Goal: Use online tool/utility

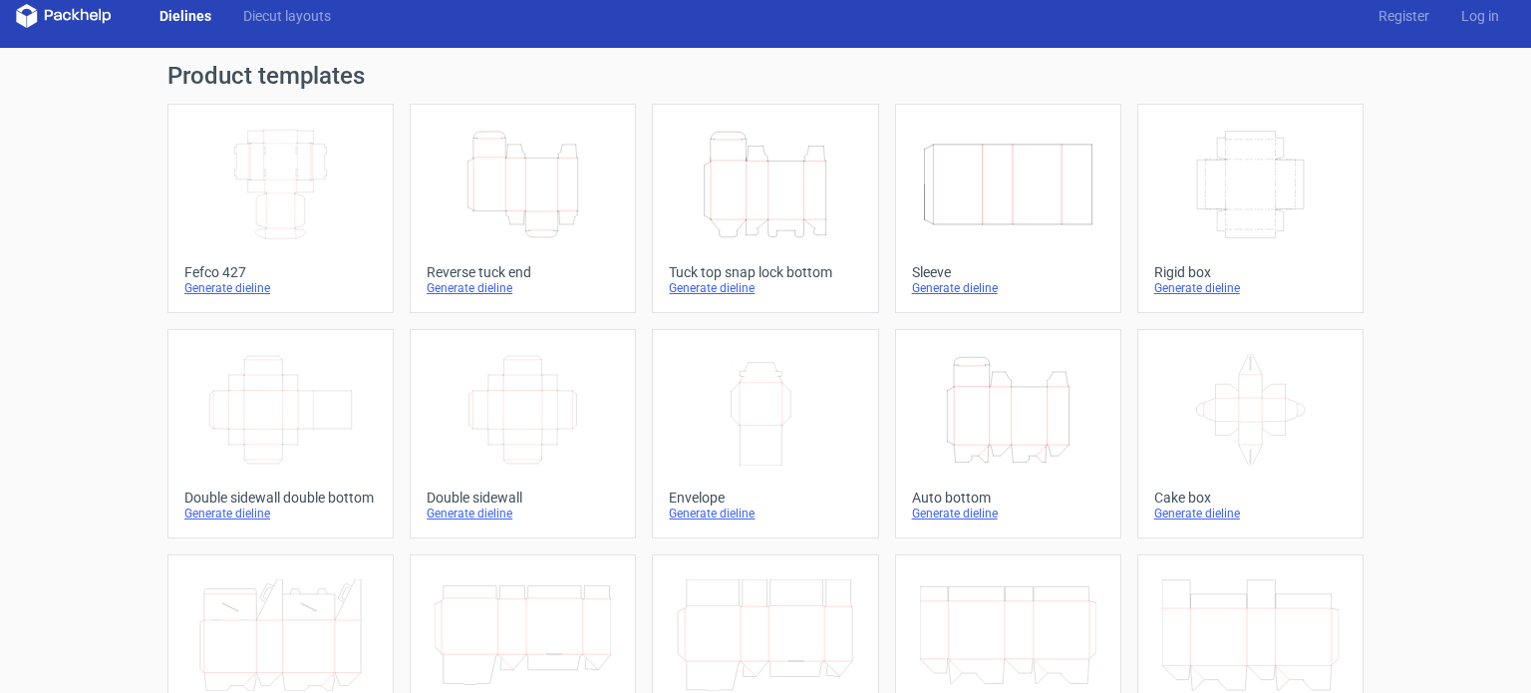
scroll to position [18, 0]
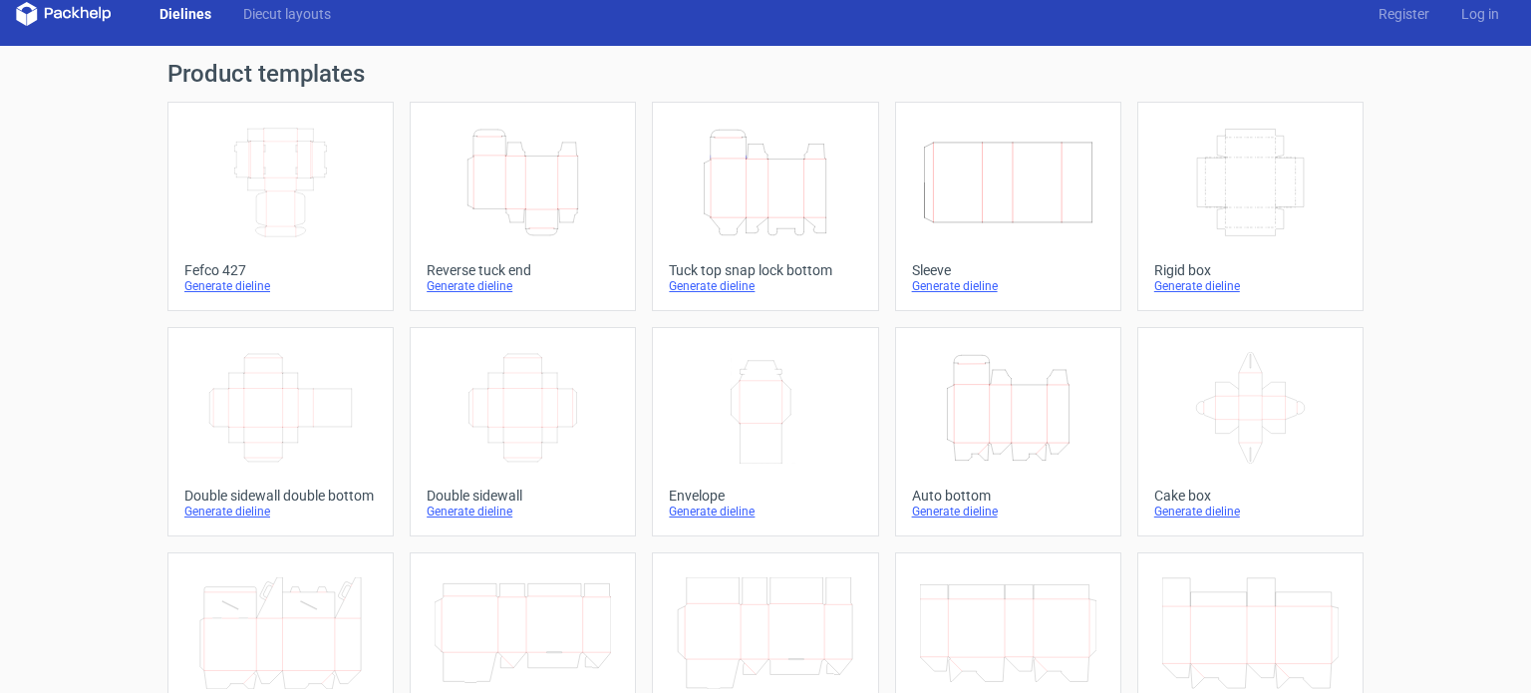
click at [724, 221] on icon "Height Depth Width" at bounding box center [765, 183] width 176 height 112
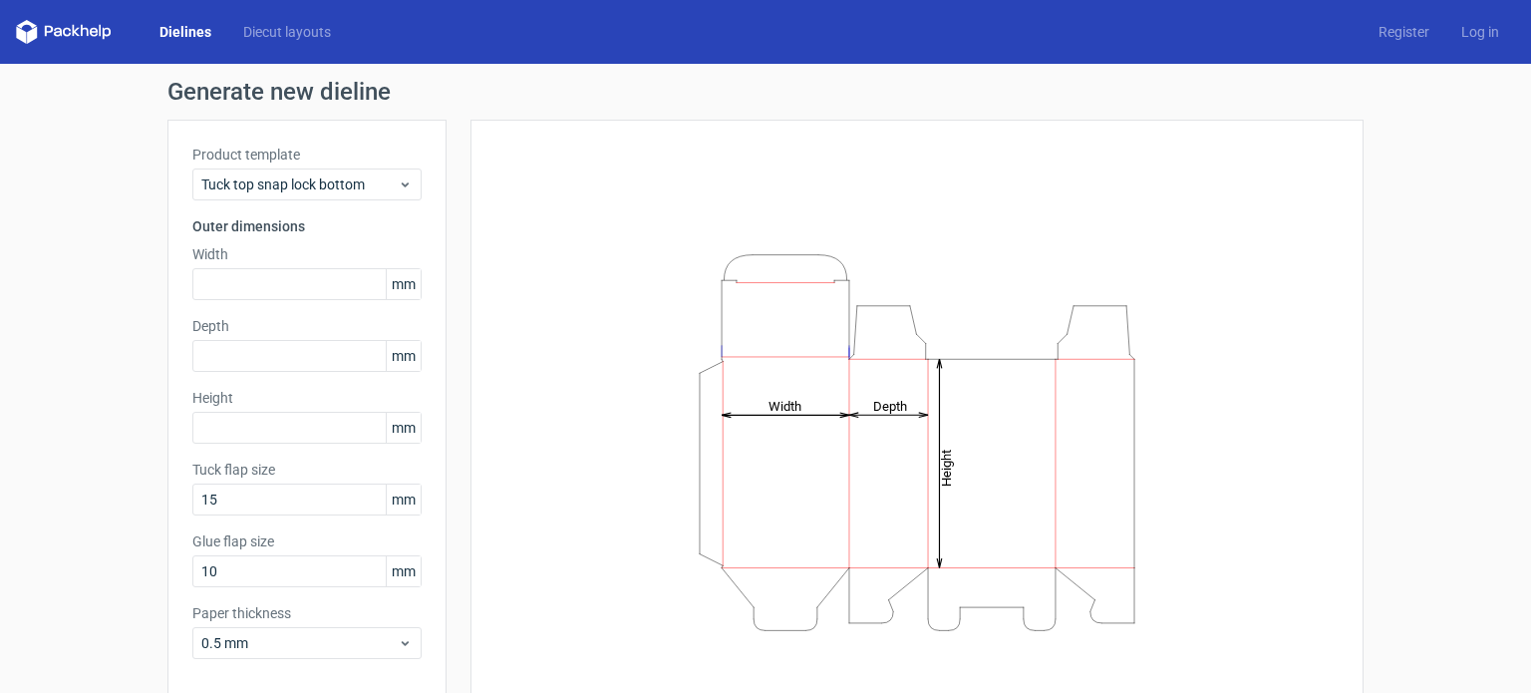
scroll to position [20, 0]
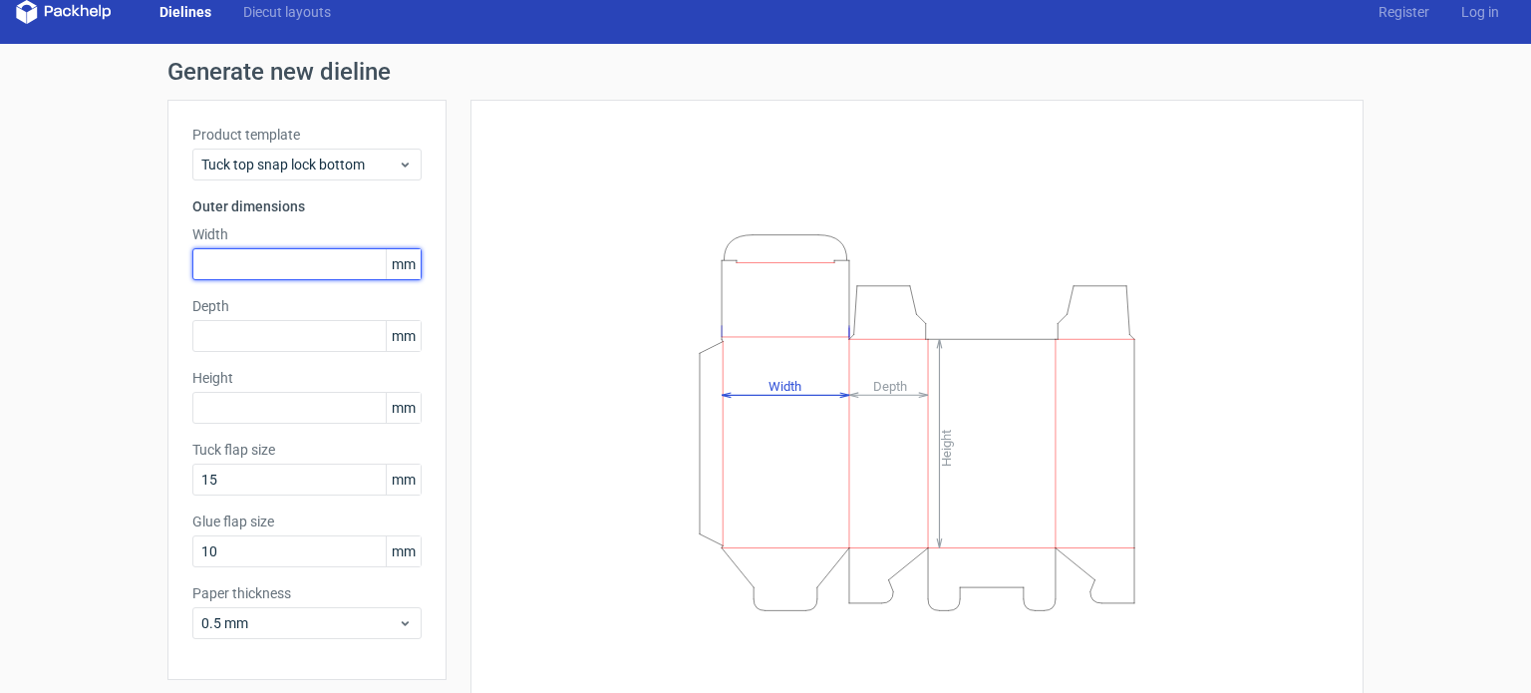
click at [266, 268] on input "text" at bounding box center [306, 264] width 229 height 32
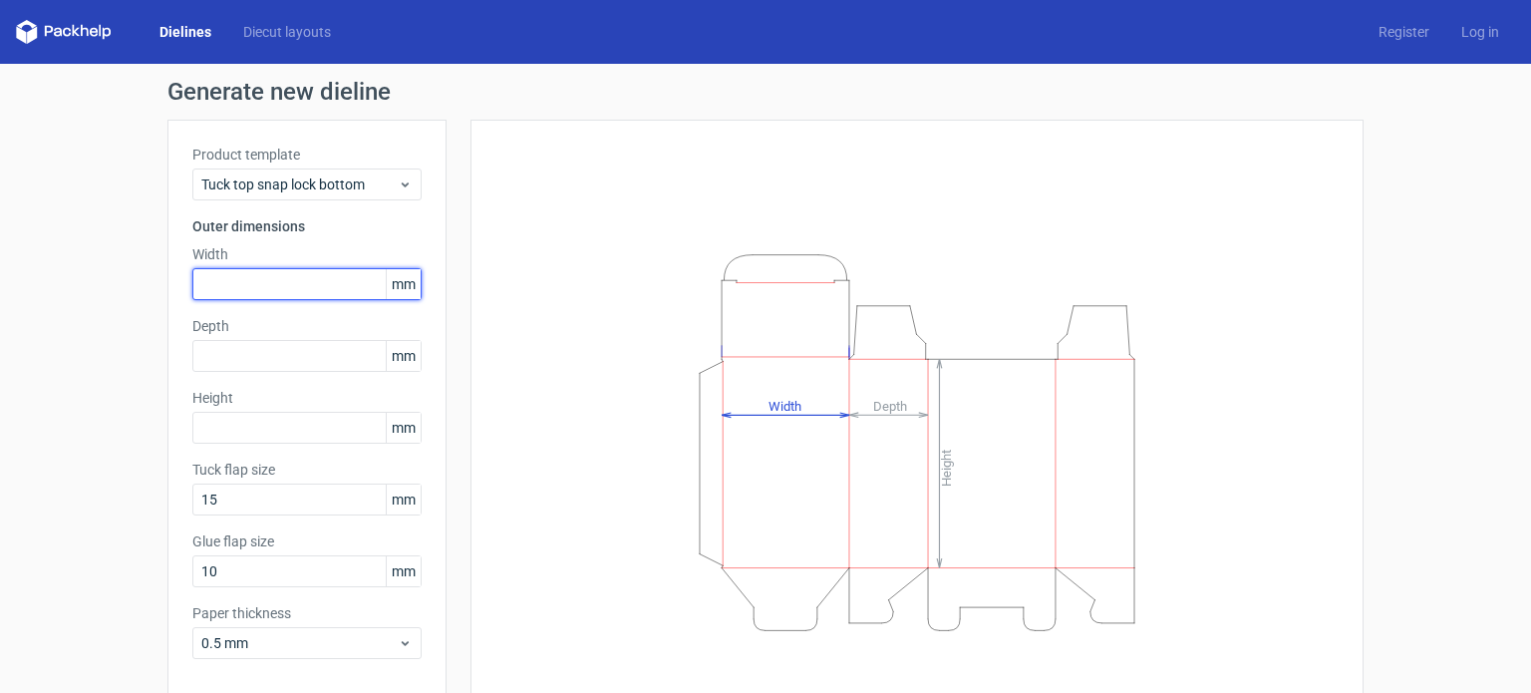
scroll to position [0, 0]
click at [260, 280] on input "text" at bounding box center [306, 284] width 229 height 32
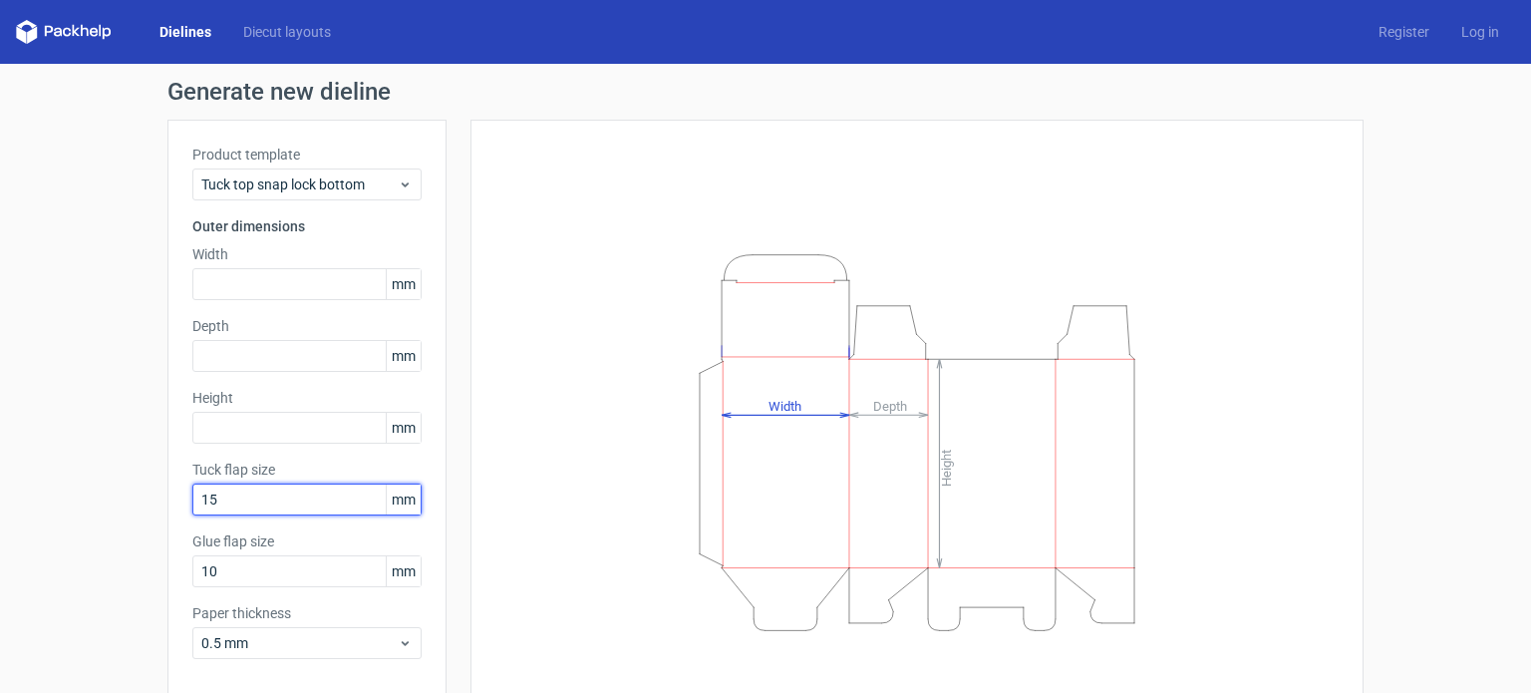
click at [241, 489] on input "15" at bounding box center [306, 499] width 229 height 32
type input "10"
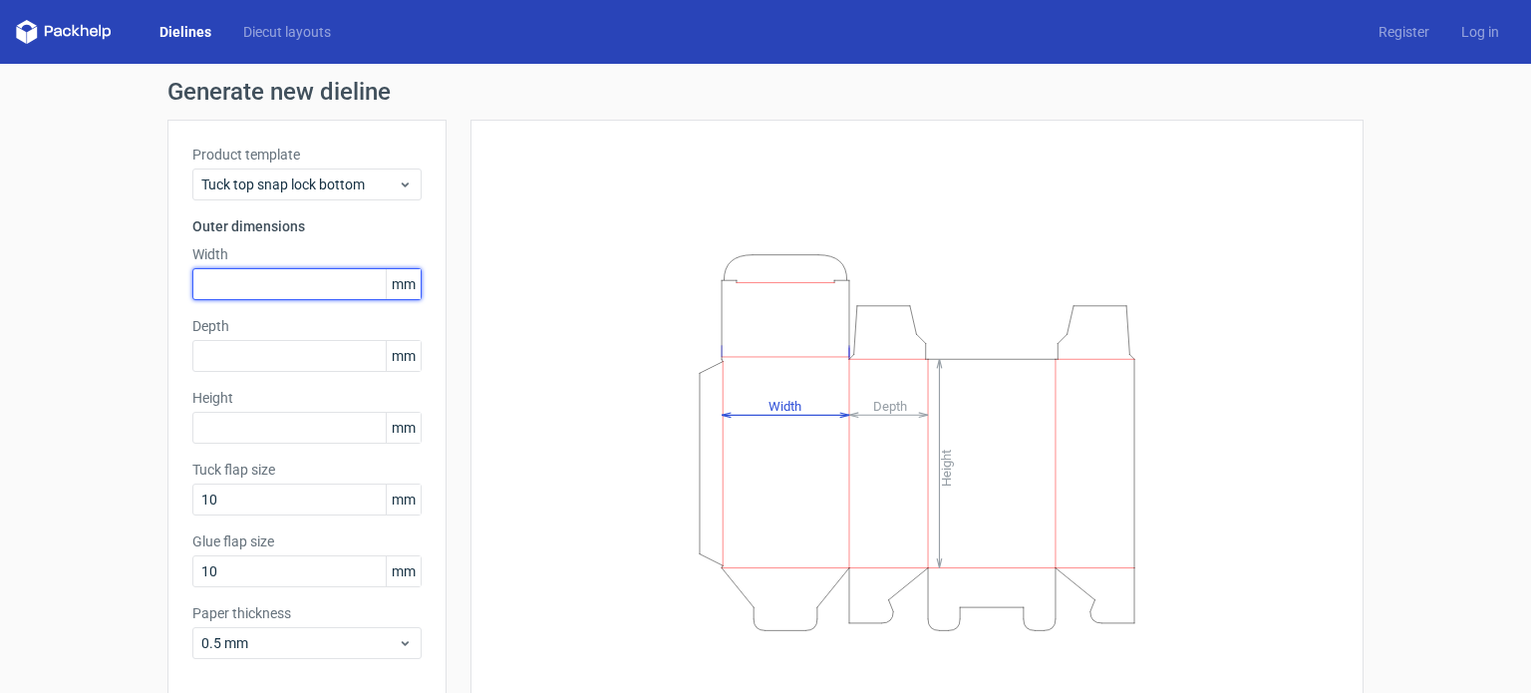
click at [245, 273] on input "text" at bounding box center [306, 284] width 229 height 32
type input "67"
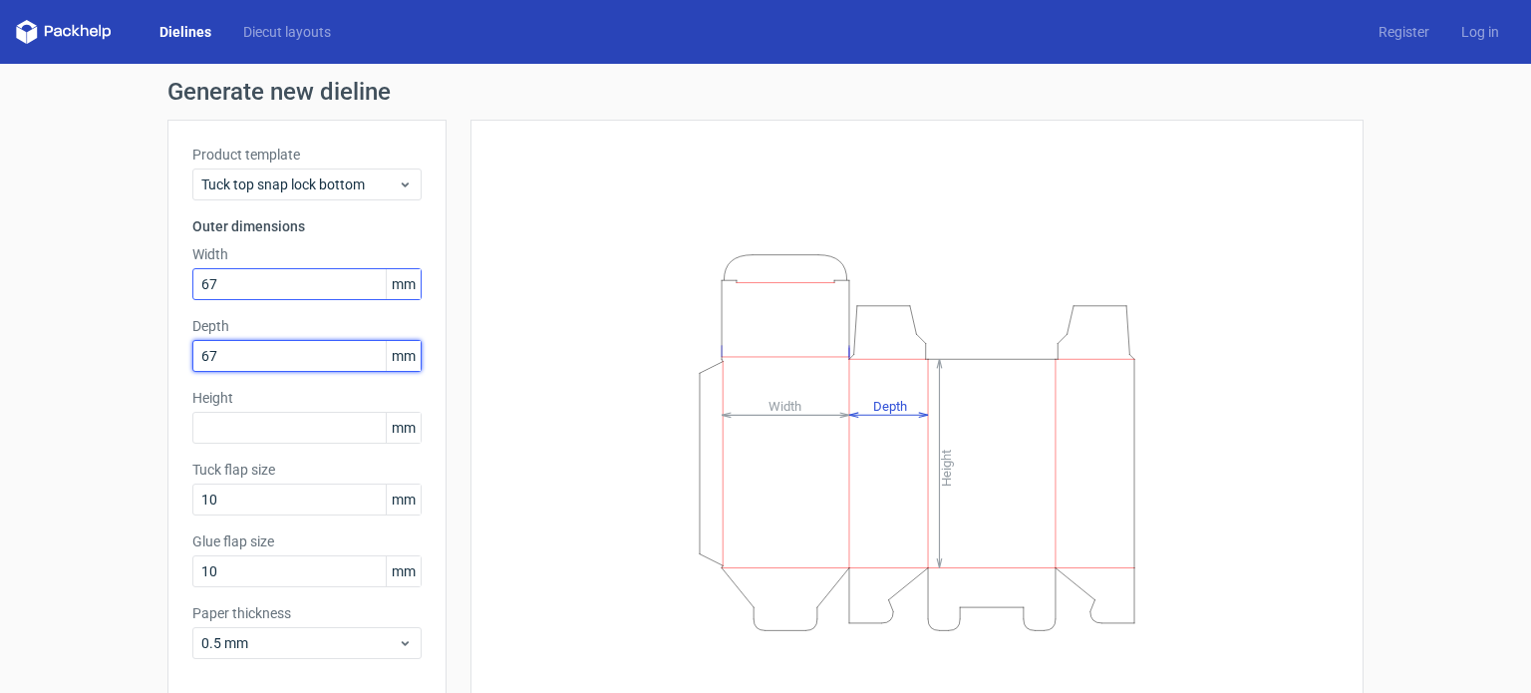
type input "67"
